Goal: Check status: Check status

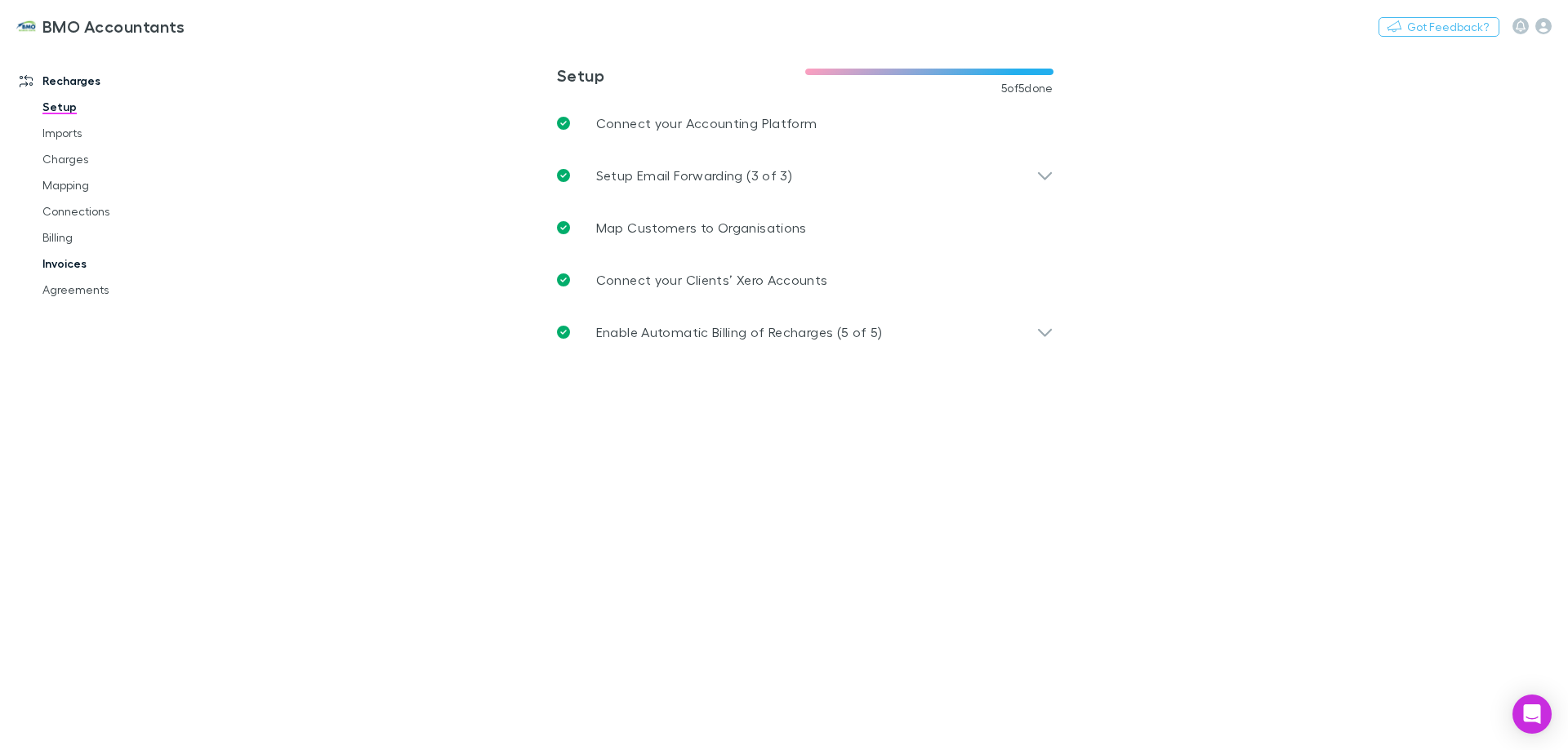
click at [74, 264] on link "Invoices" at bounding box center [123, 264] width 194 height 26
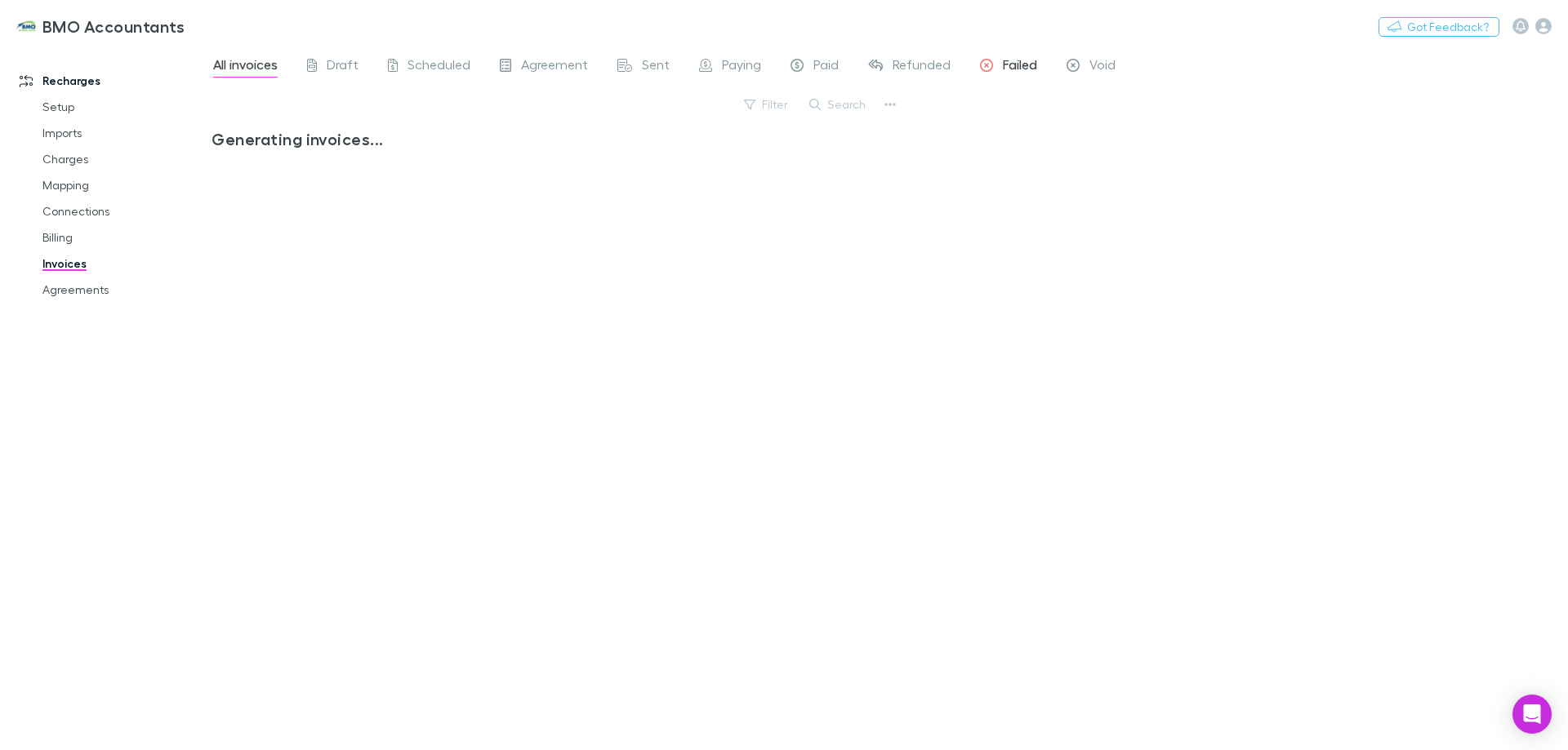
click at [1011, 63] on span "Failed" at bounding box center [1020, 67] width 35 height 21
